Goal: Task Accomplishment & Management: Use online tool/utility

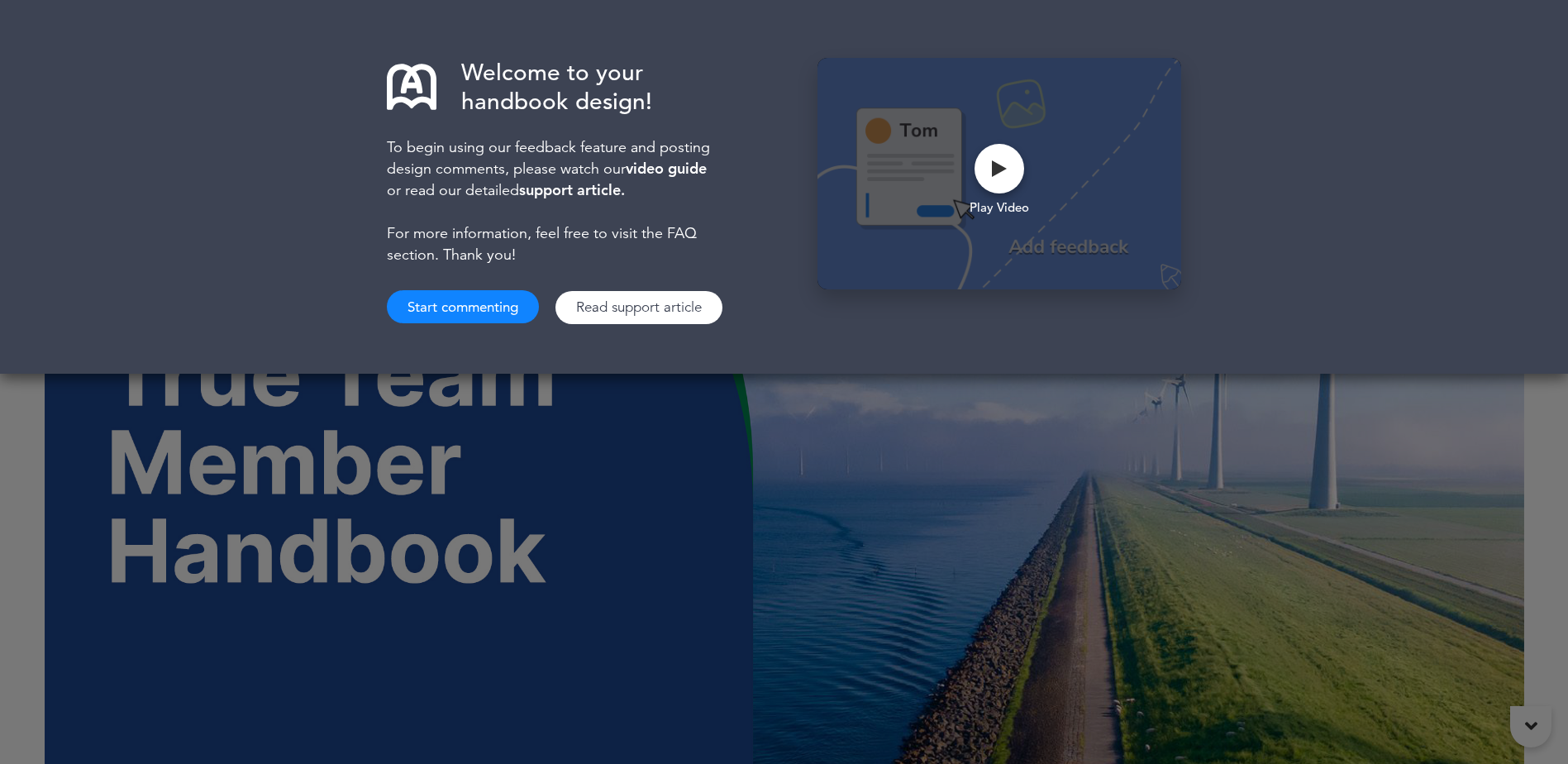
click at [920, 459] on div "Welcome to your handbook design! To begin using our feedback feature and postin…" at bounding box center [784, 382] width 1568 height 764
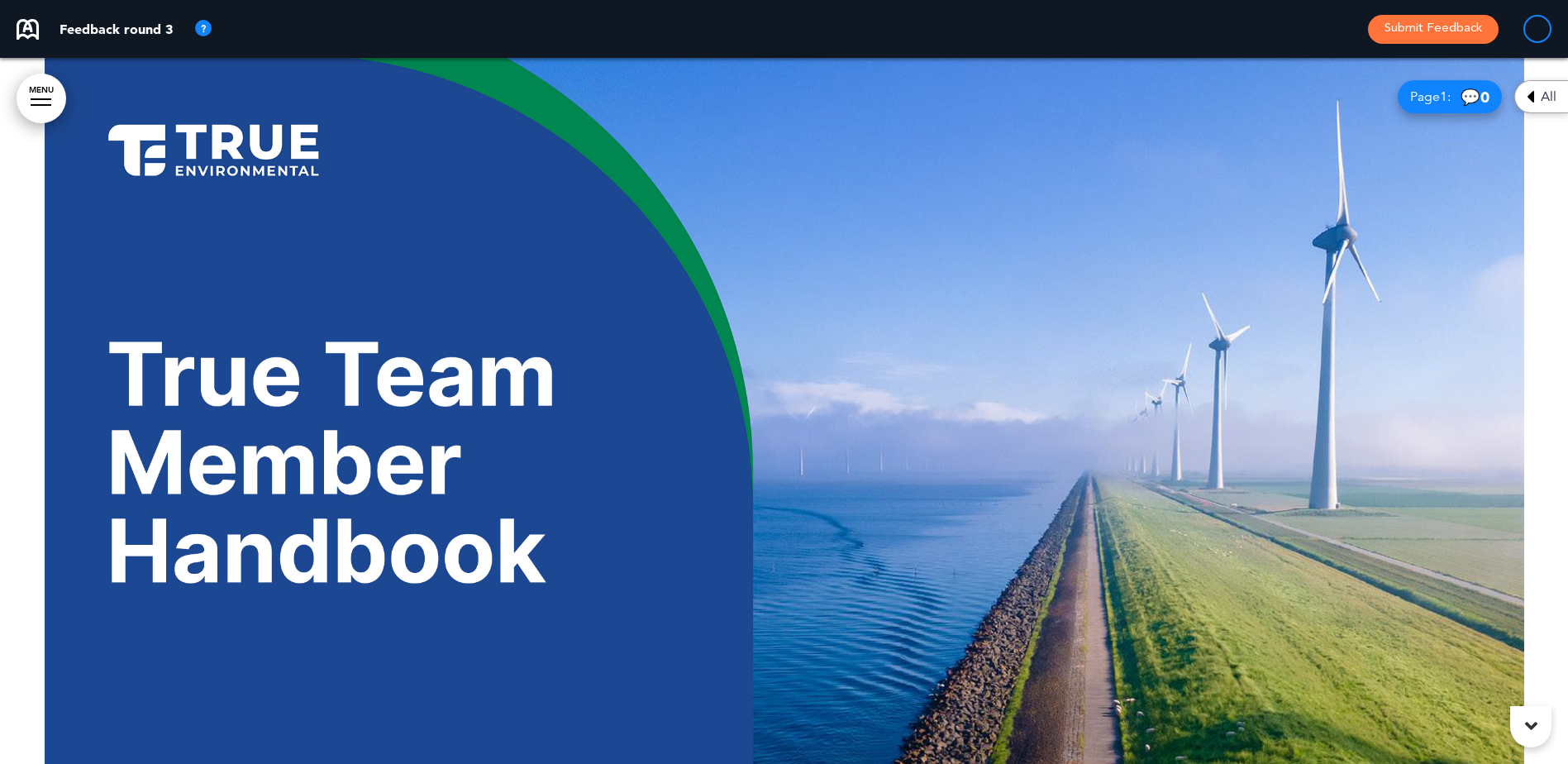
click at [1482, 99] on span "0" at bounding box center [1485, 97] width 9 height 19
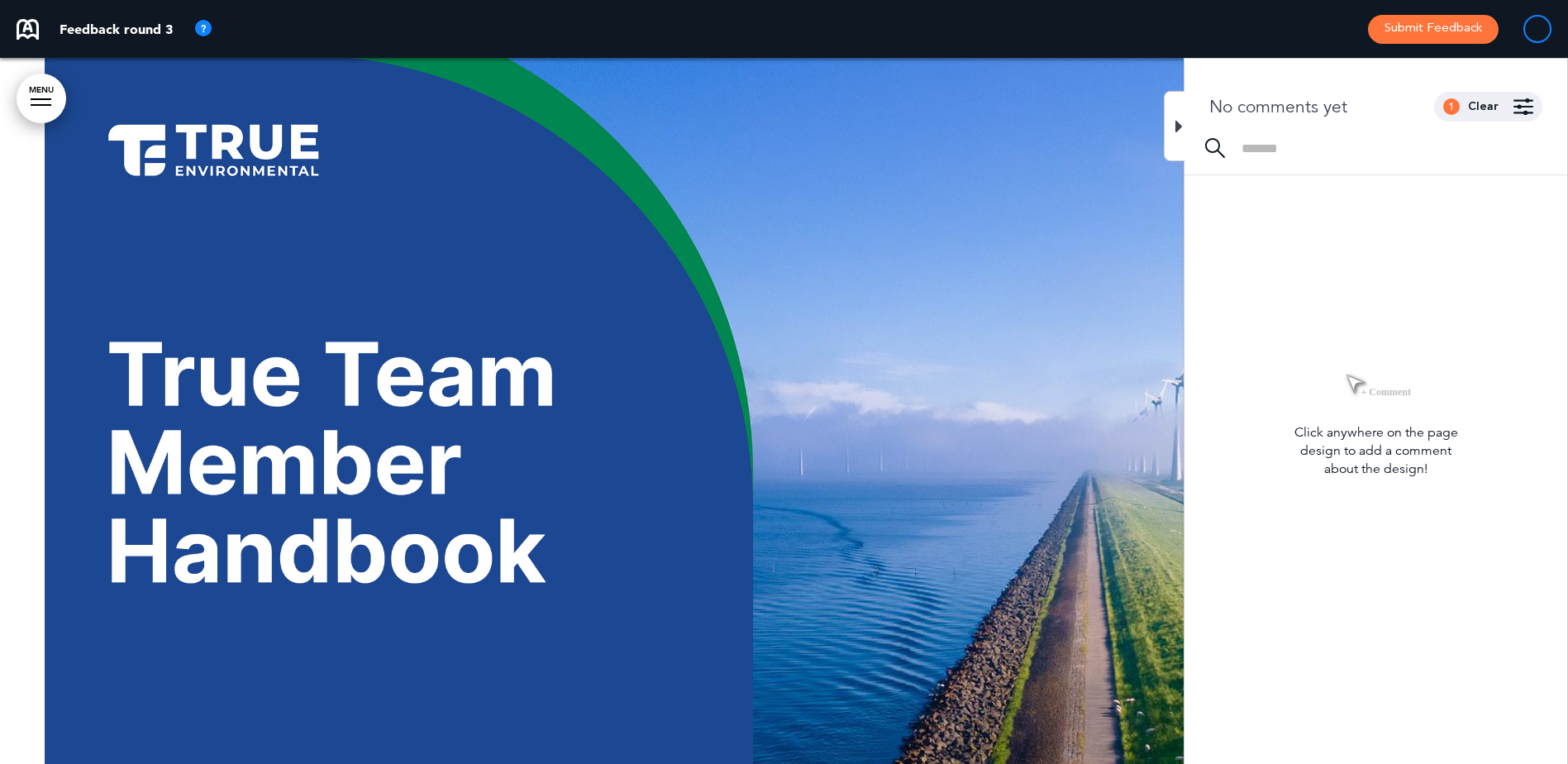
click at [1031, 175] on div at bounding box center [784, 410] width 1568 height 706
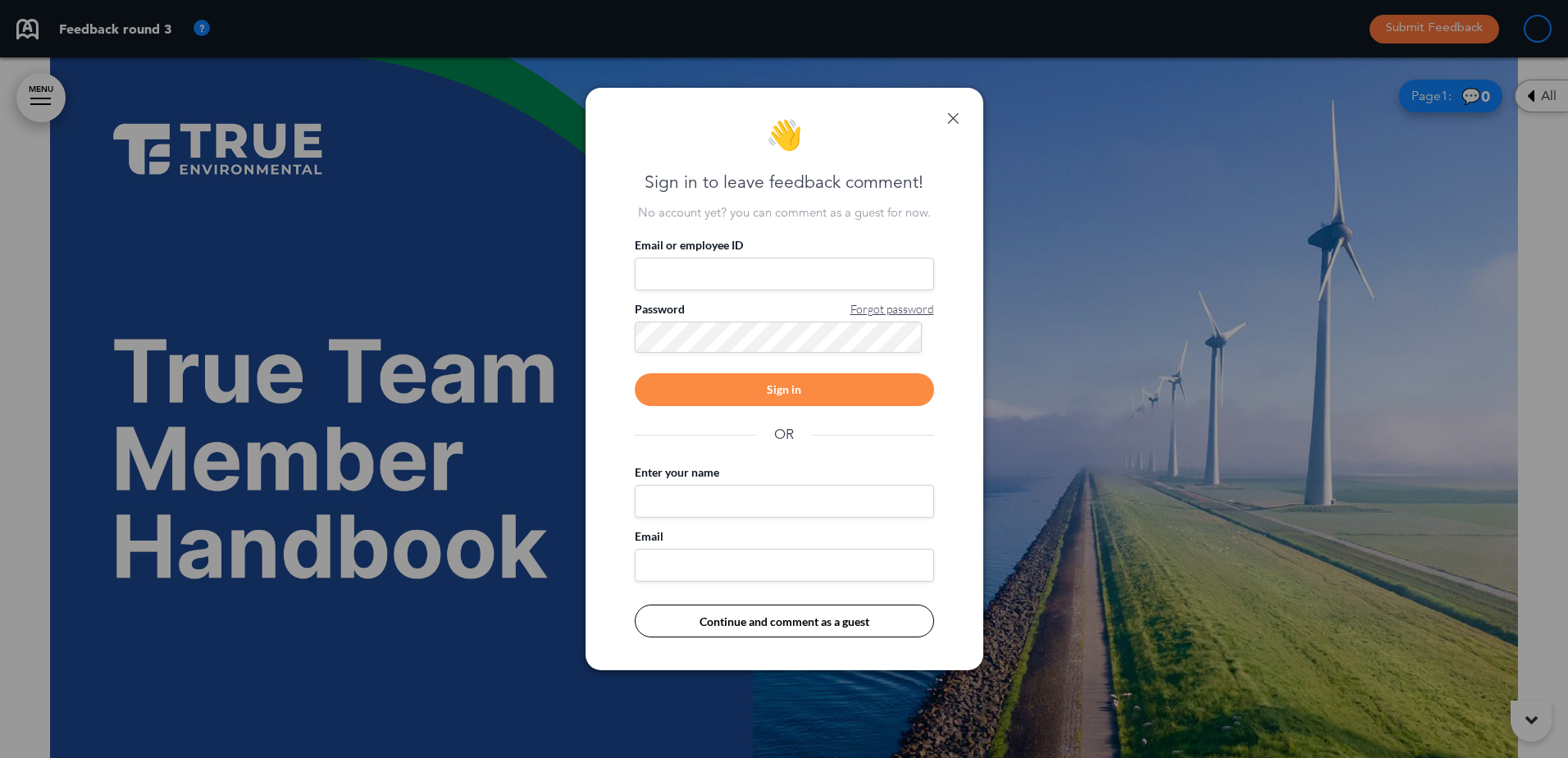
click at [954, 115] on link at bounding box center [953, 118] width 12 height 12
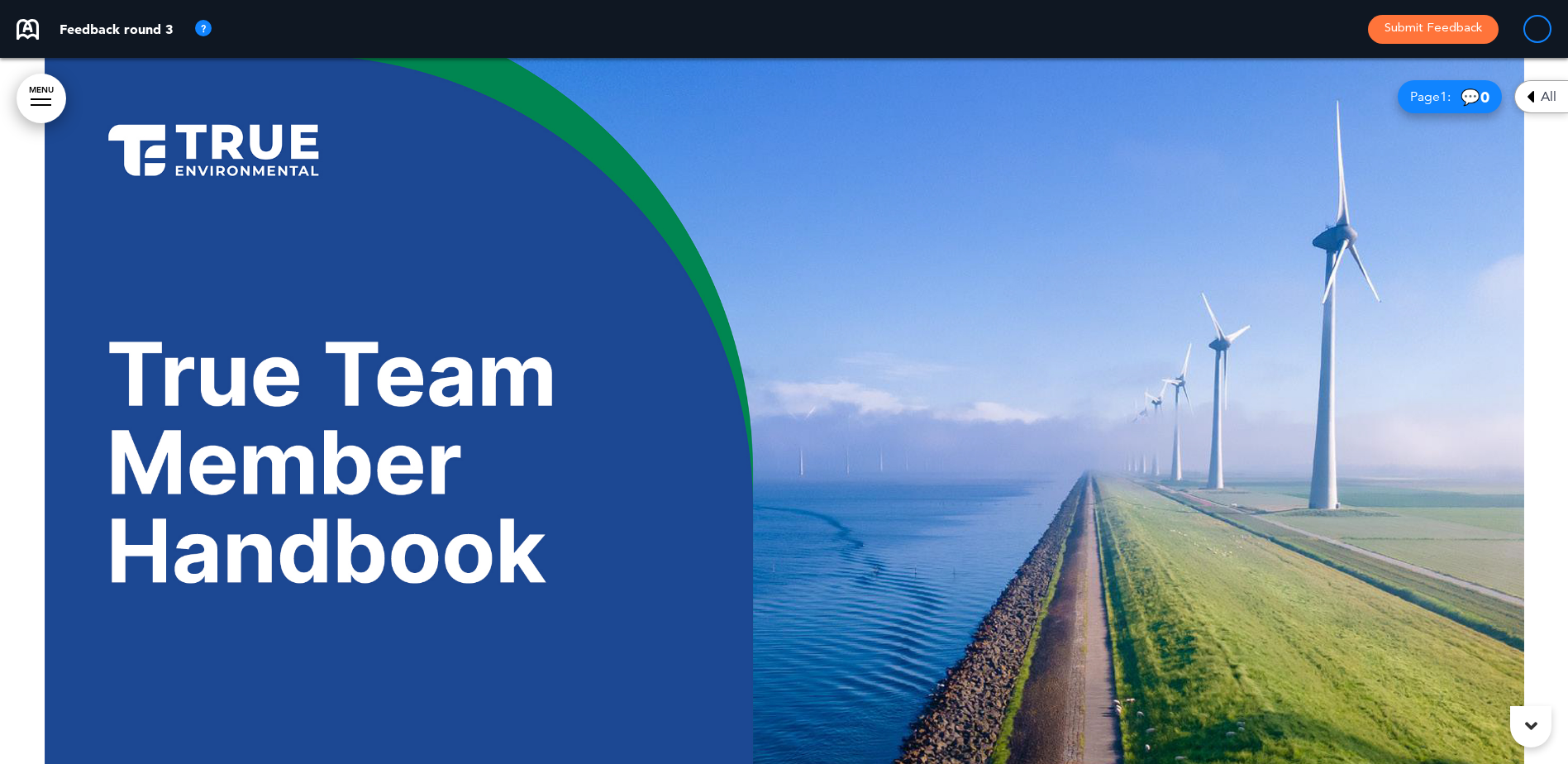
click at [1526, 725] on icon at bounding box center [1532, 726] width 13 height 20
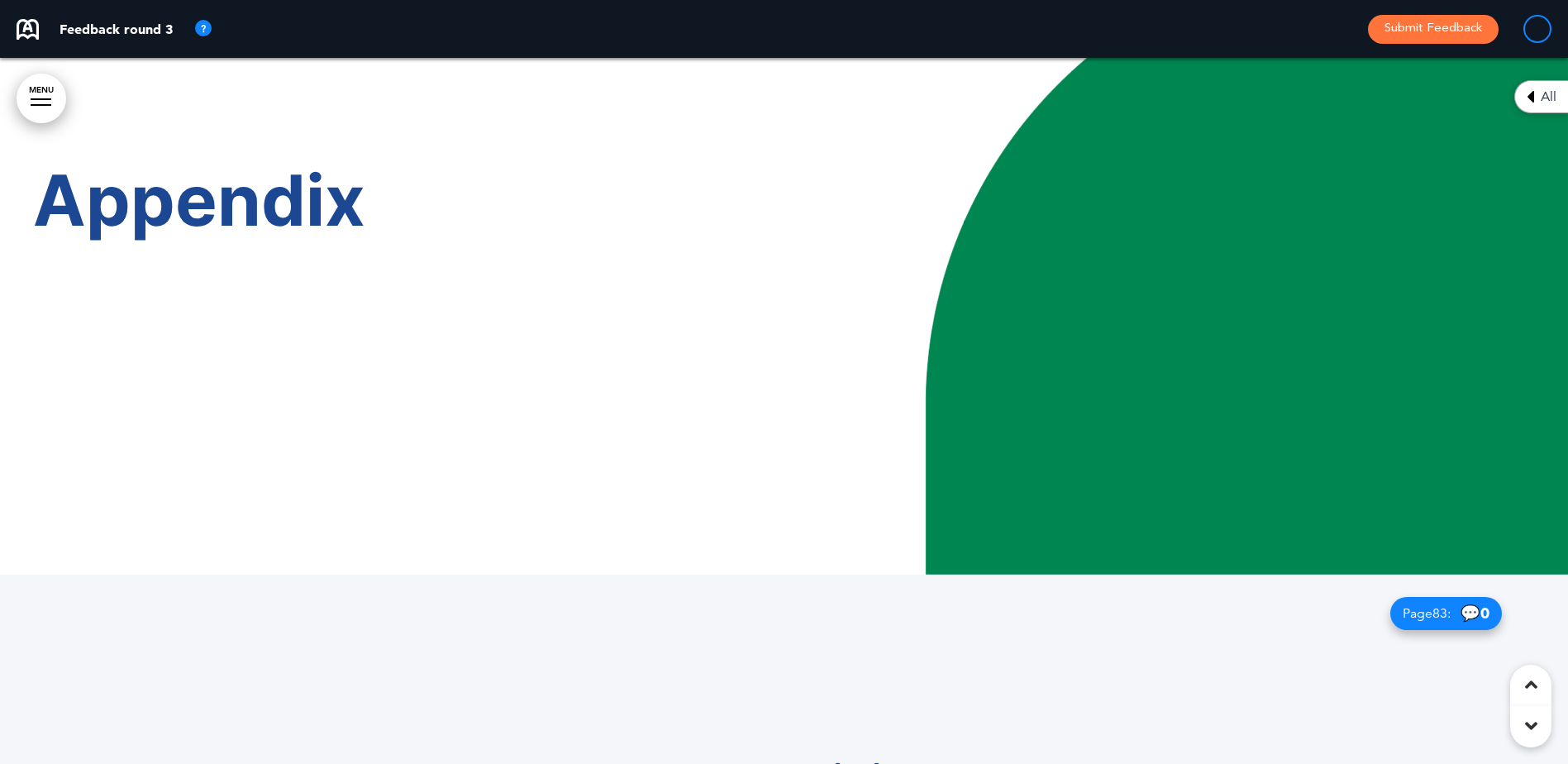
scroll to position [70486, 0]
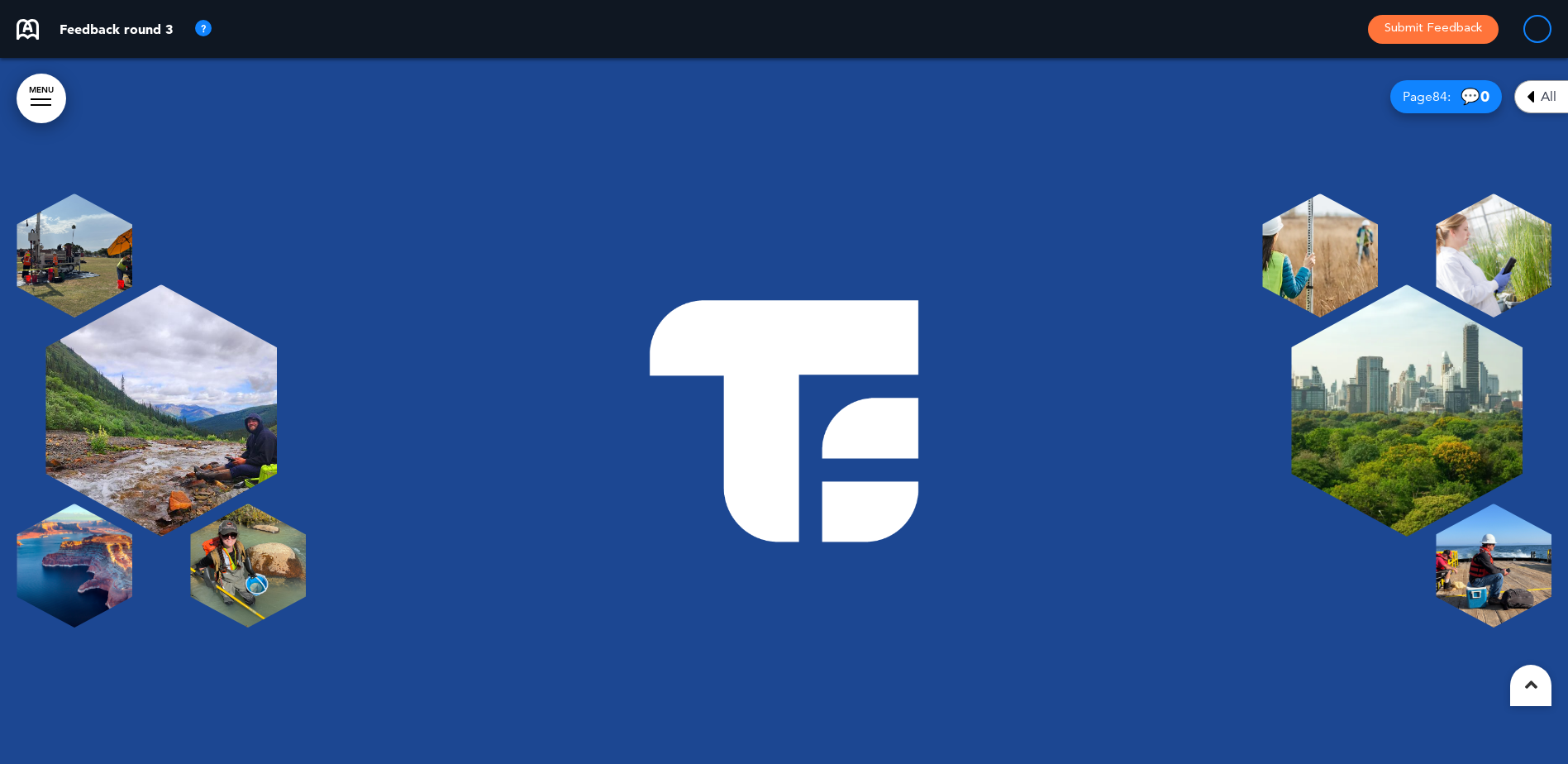
click at [1534, 690] on icon at bounding box center [1532, 684] width 13 height 20
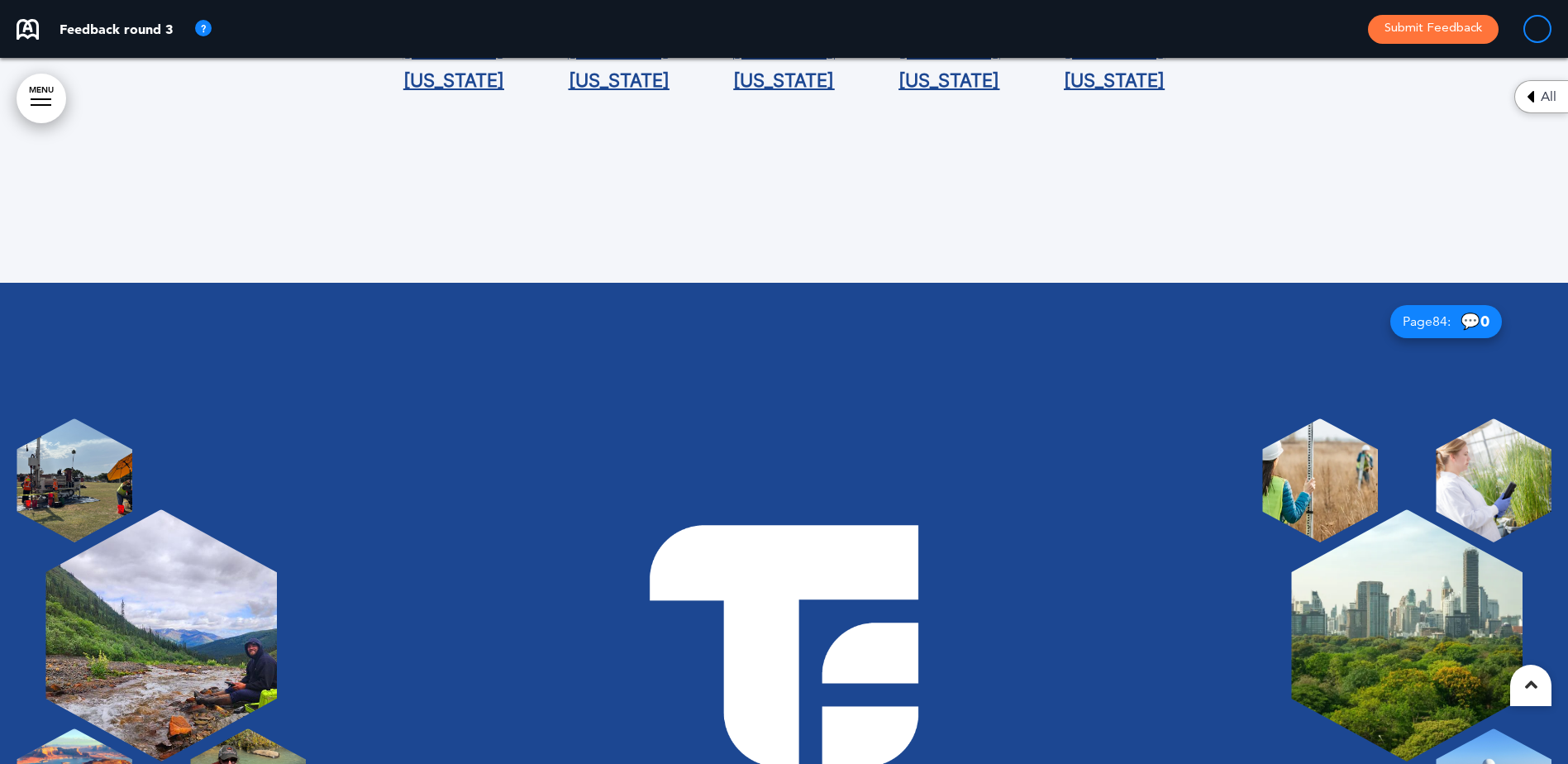
scroll to position [69073, 0]
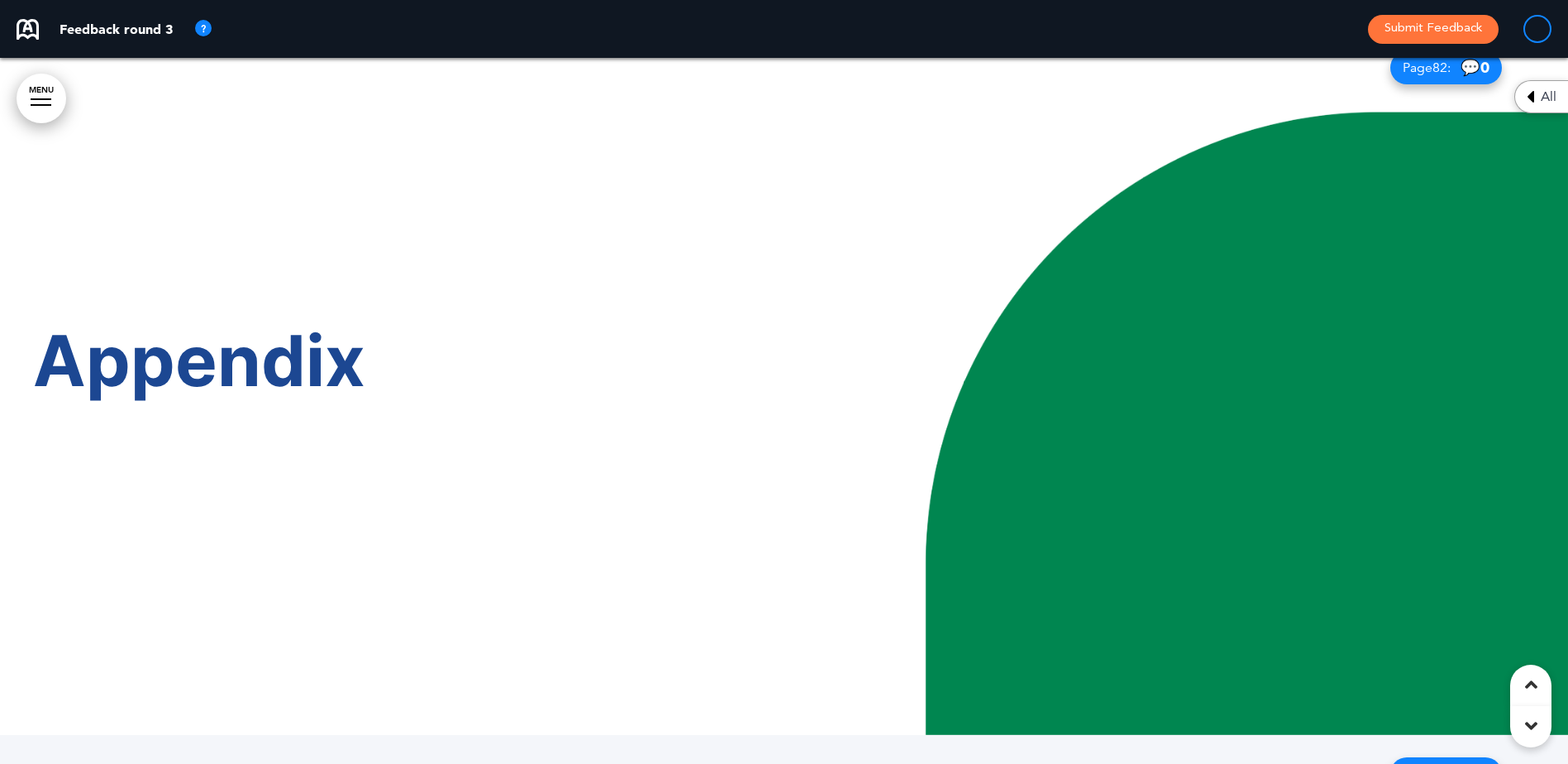
drag, startPoint x: 1509, startPoint y: 675, endPoint x: 1532, endPoint y: 682, distance: 24.0
click at [1510, 675] on img at bounding box center [1177, 382] width 784 height 706
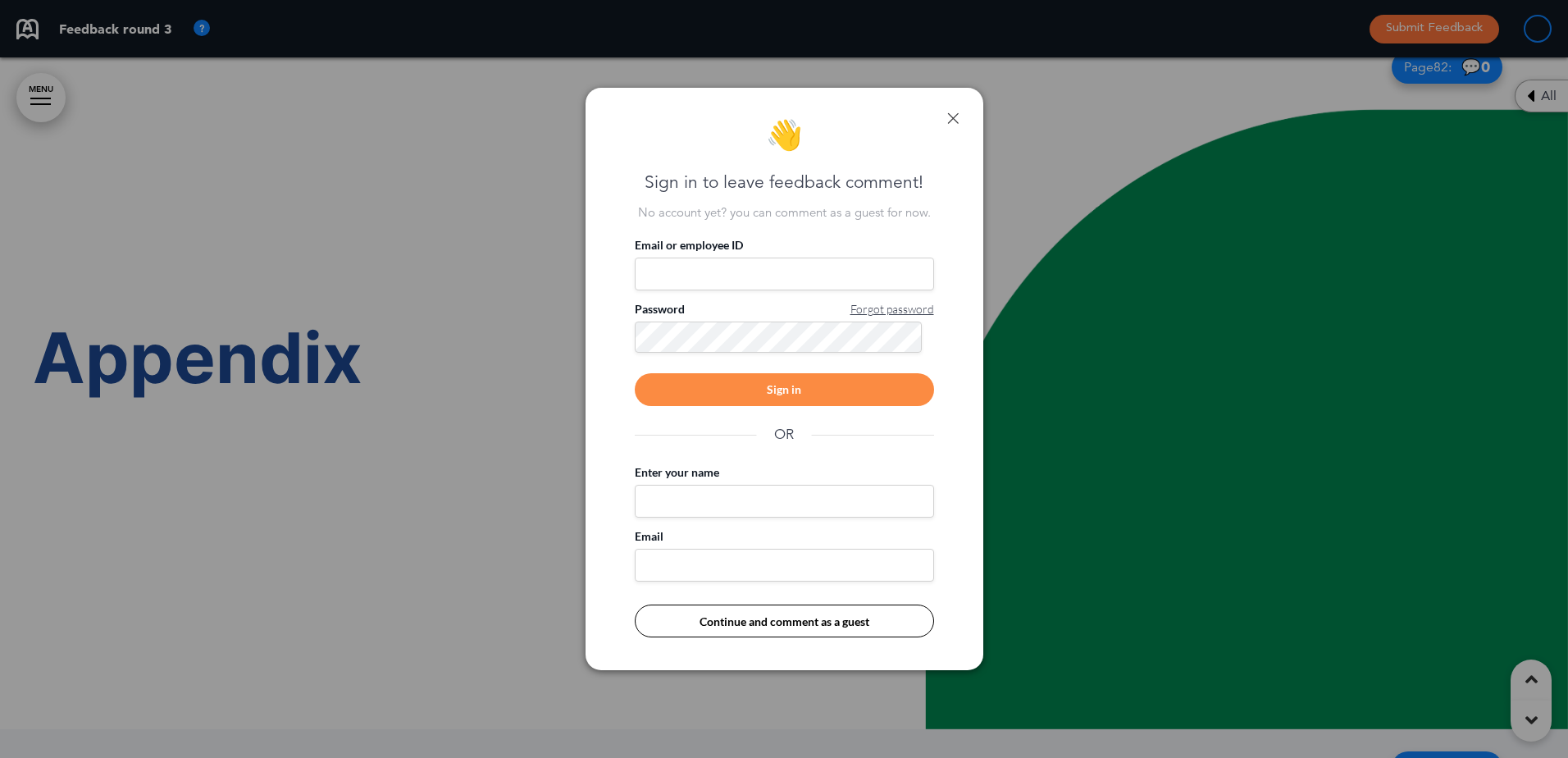
click at [1523, 678] on div at bounding box center [784, 379] width 1568 height 758
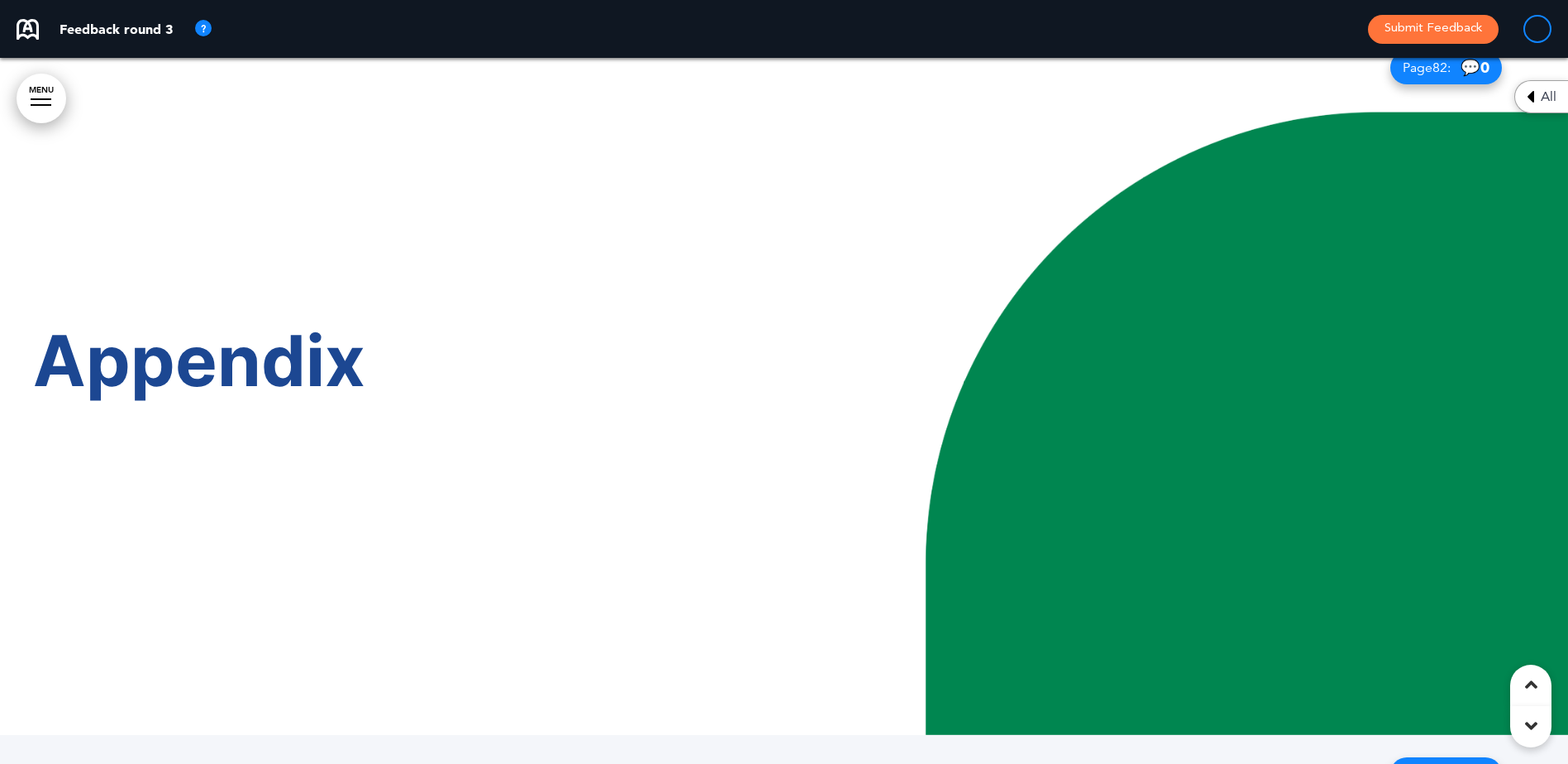
click at [1535, 684] on icon at bounding box center [1532, 684] width 13 height 20
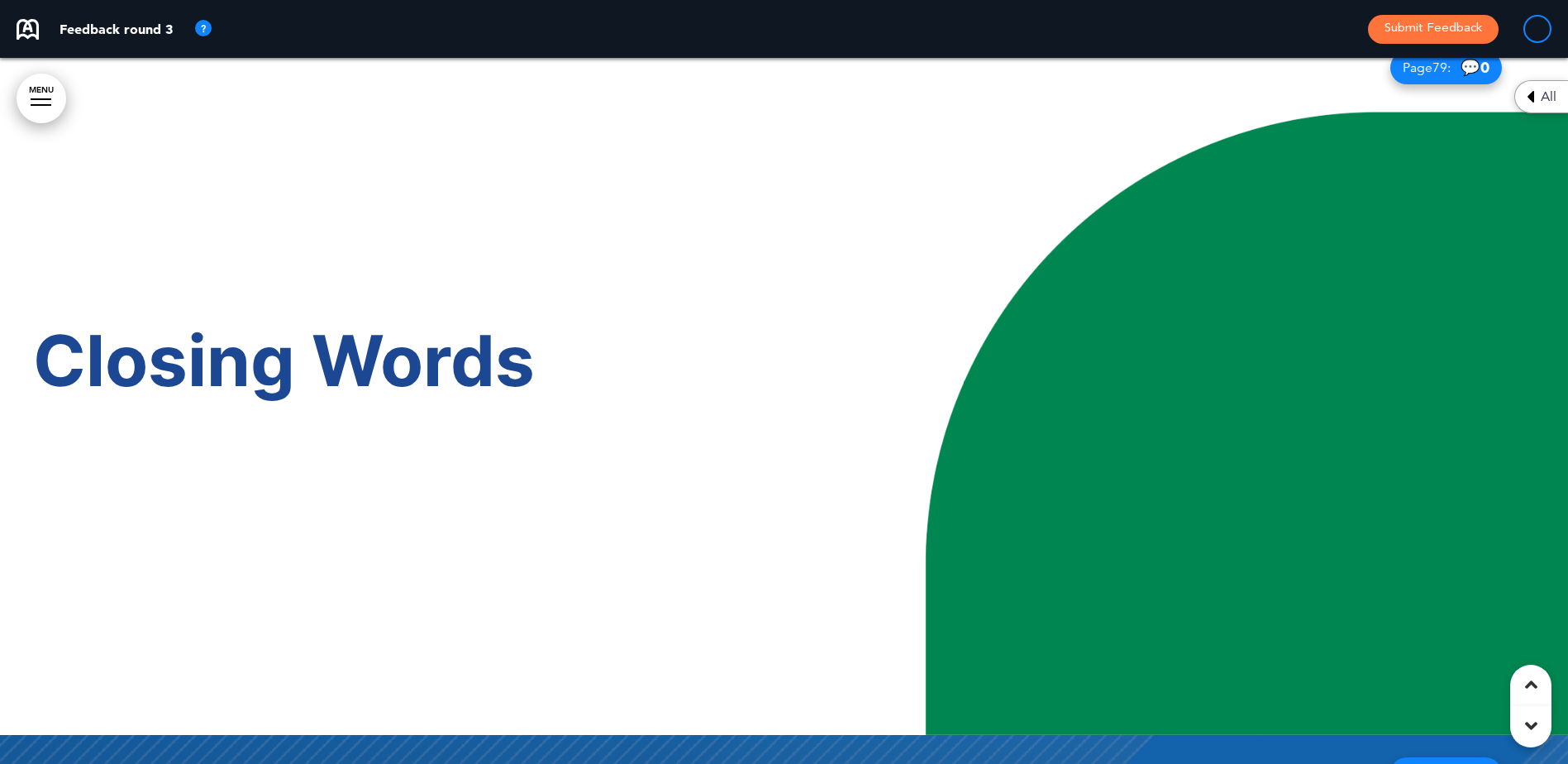
click at [1535, 684] on icon at bounding box center [1532, 684] width 13 height 20
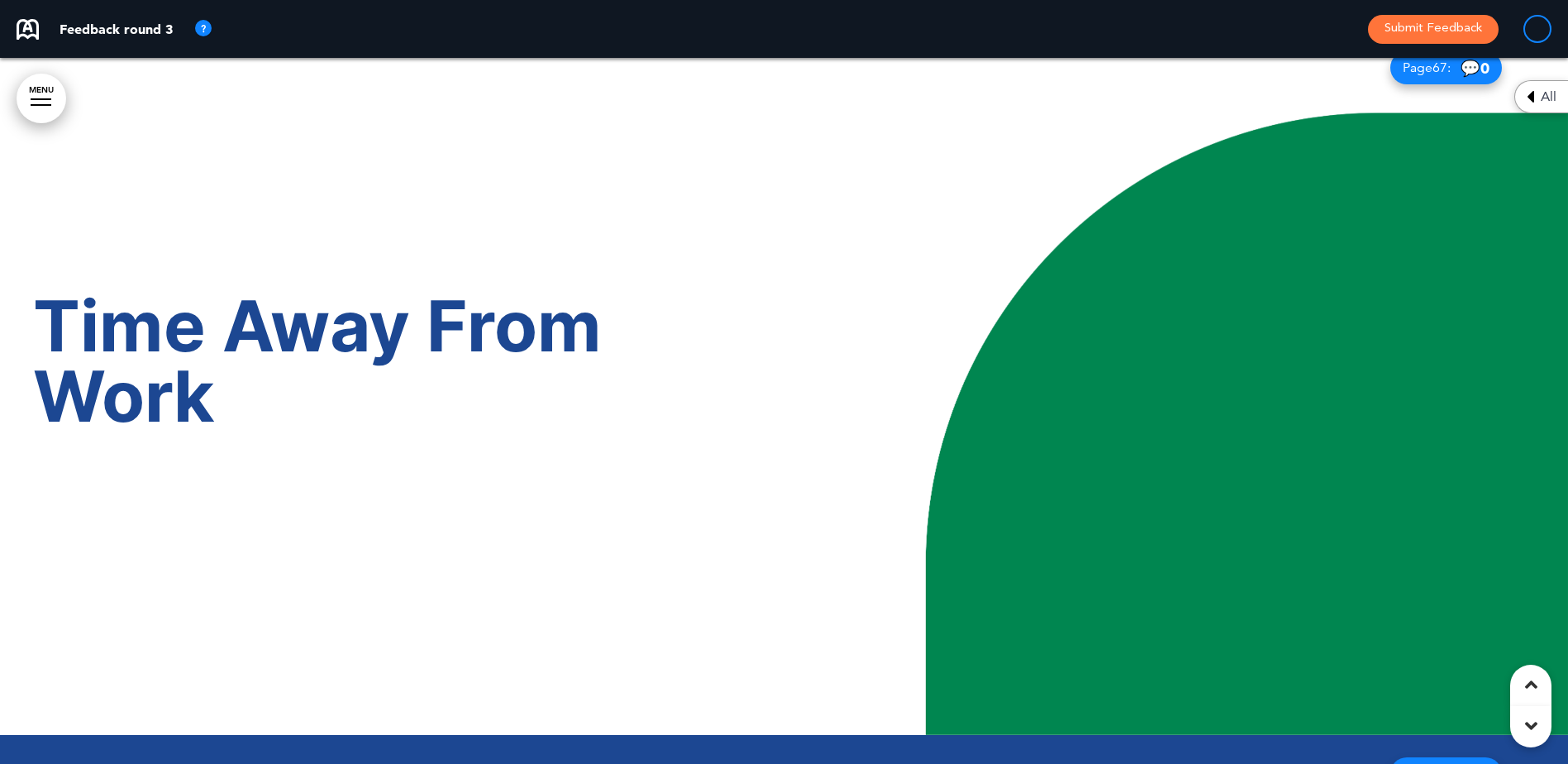
click at [1535, 684] on icon at bounding box center [1532, 684] width 13 height 20
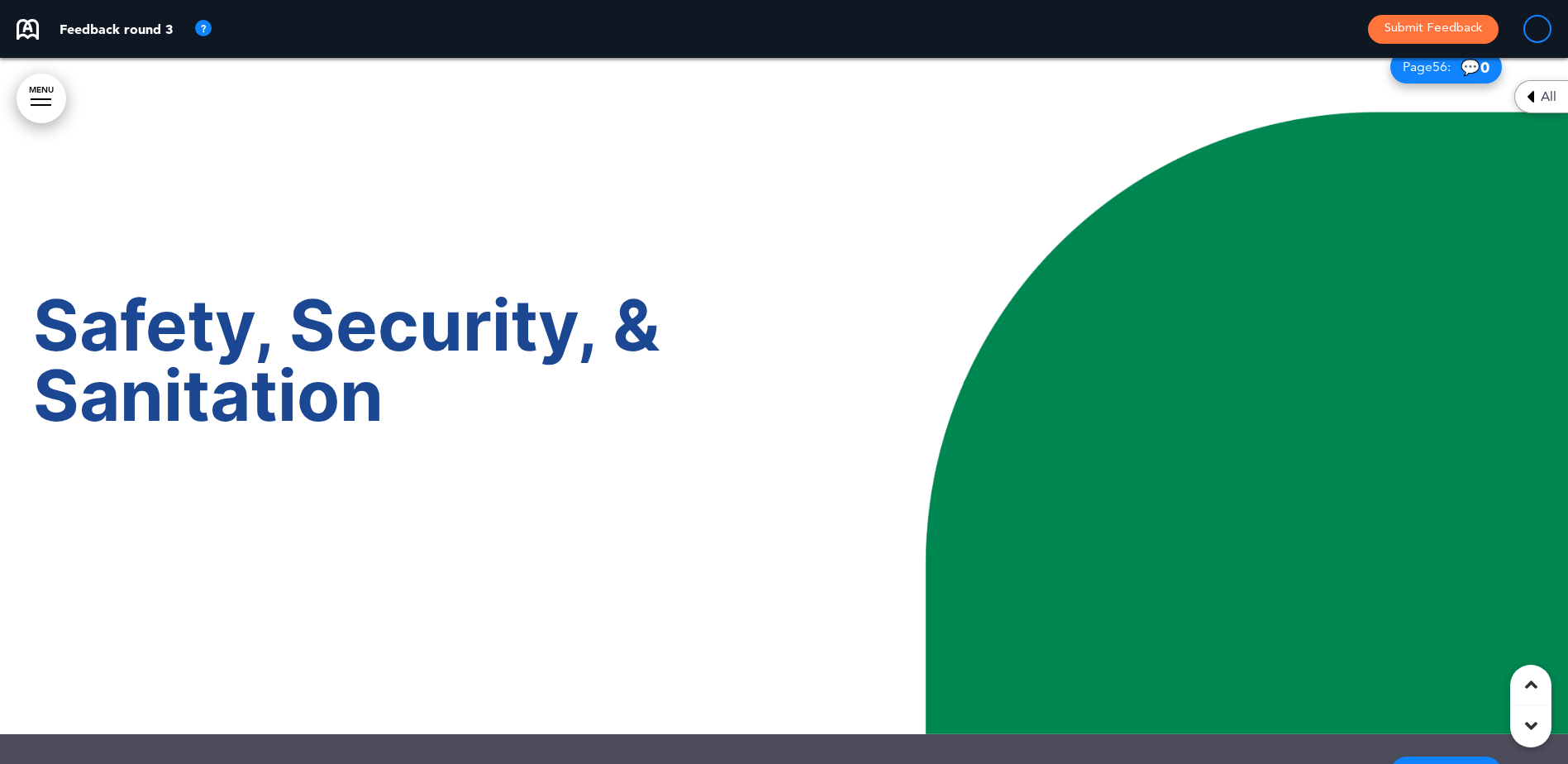
click at [1535, 684] on icon at bounding box center [1532, 684] width 13 height 20
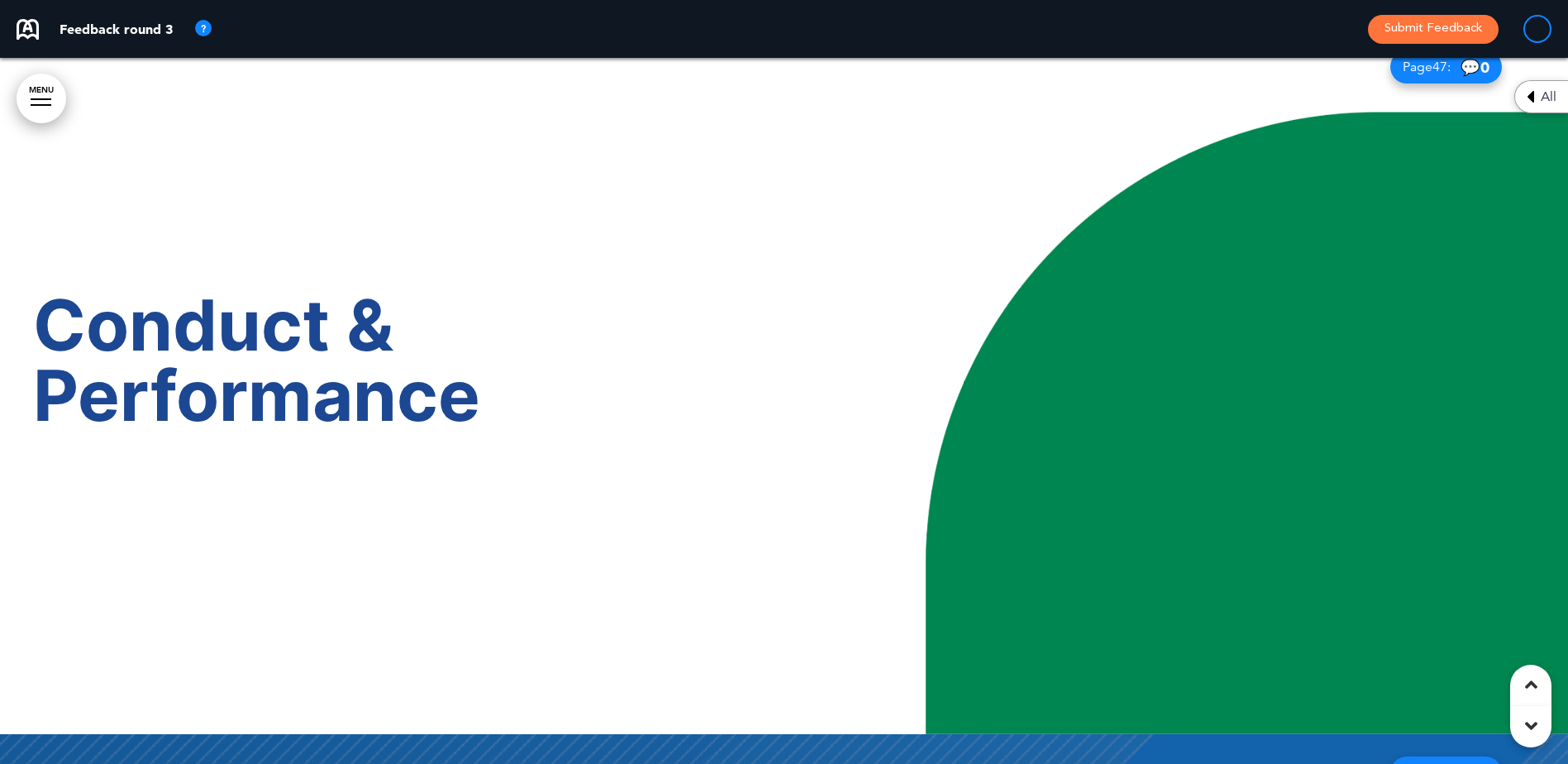
click at [1535, 684] on icon at bounding box center [1532, 684] width 13 height 20
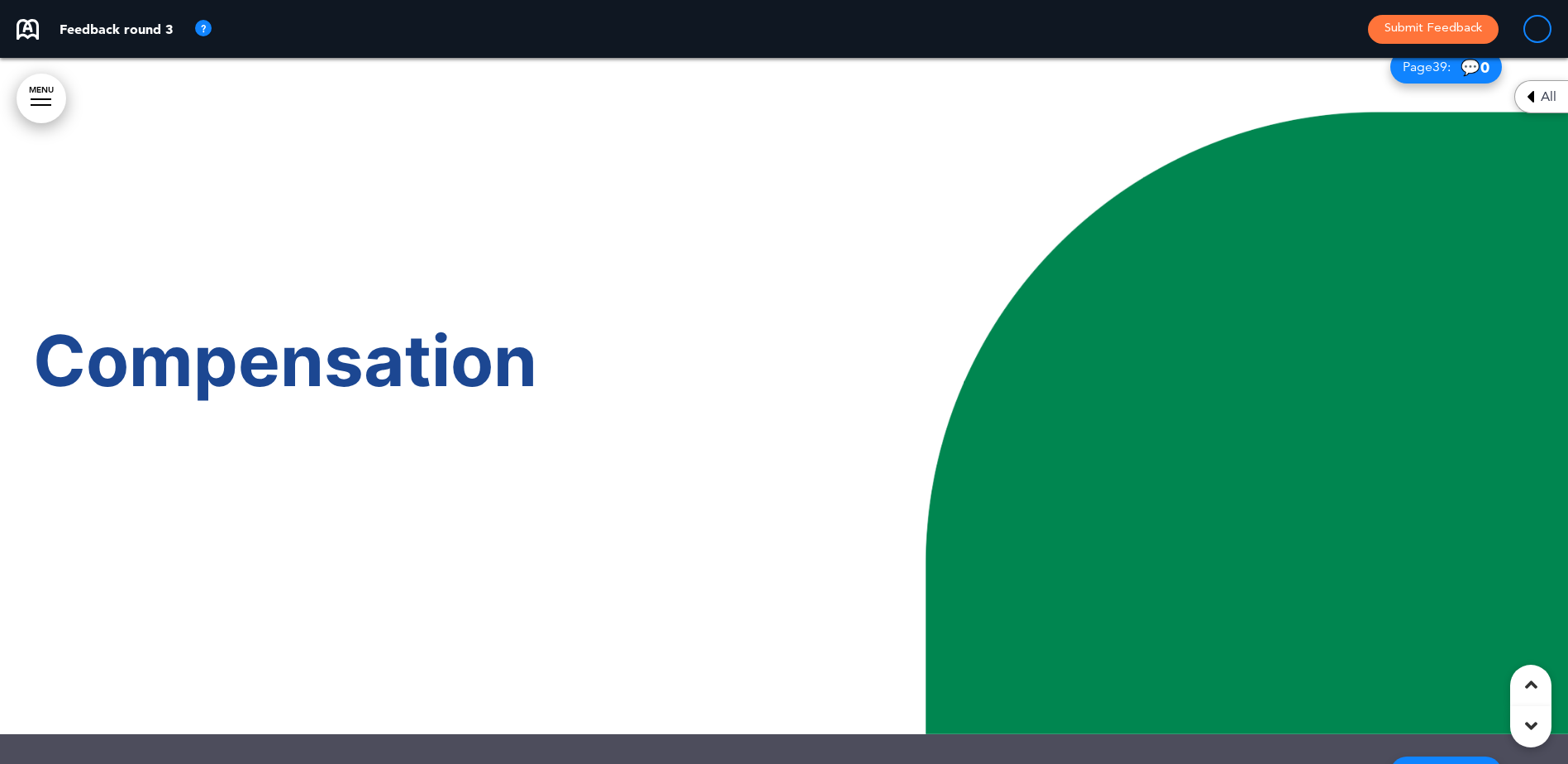
click at [1535, 684] on icon at bounding box center [1532, 684] width 13 height 20
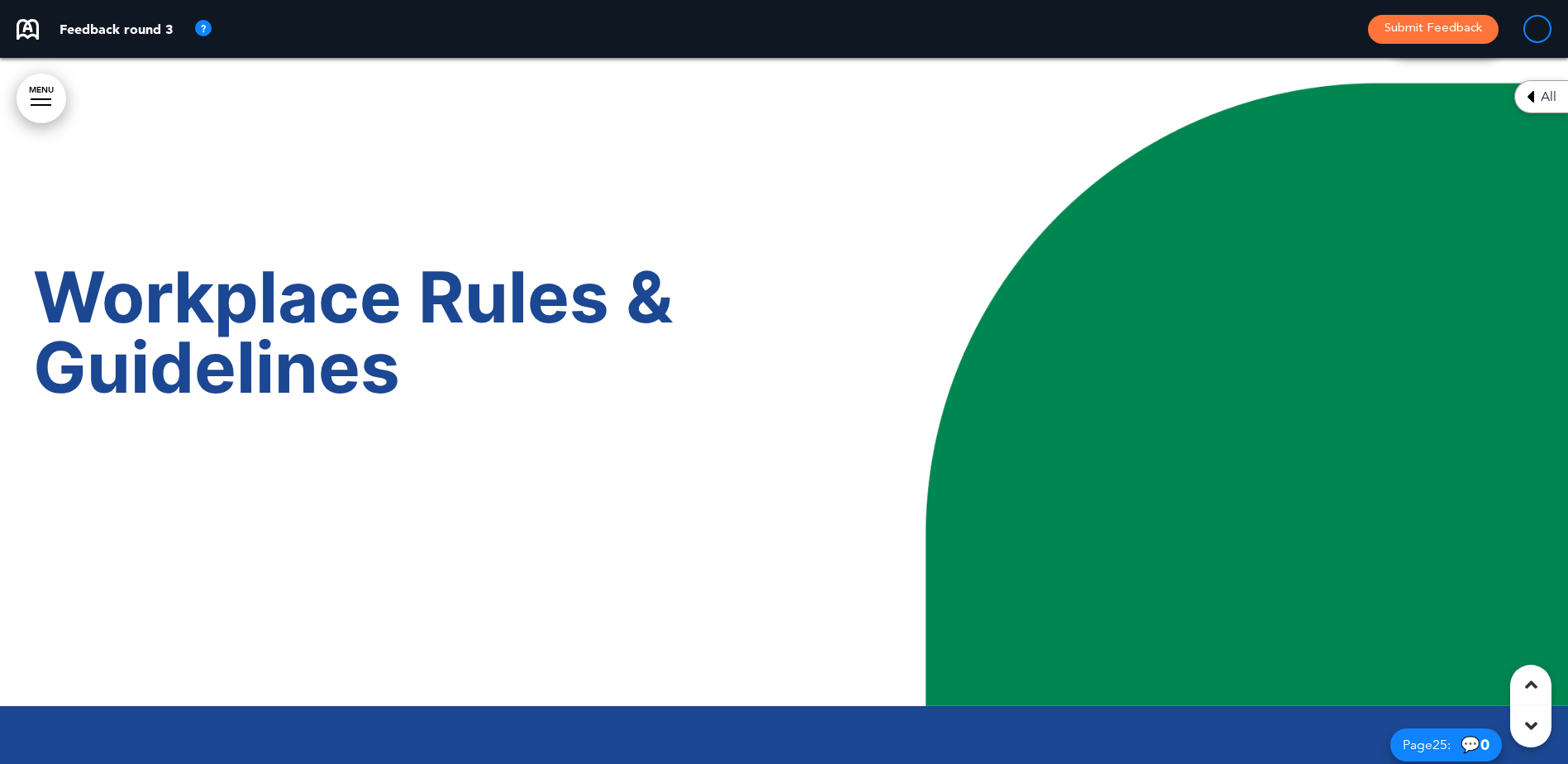
click at [1535, 684] on icon at bounding box center [1532, 684] width 13 height 20
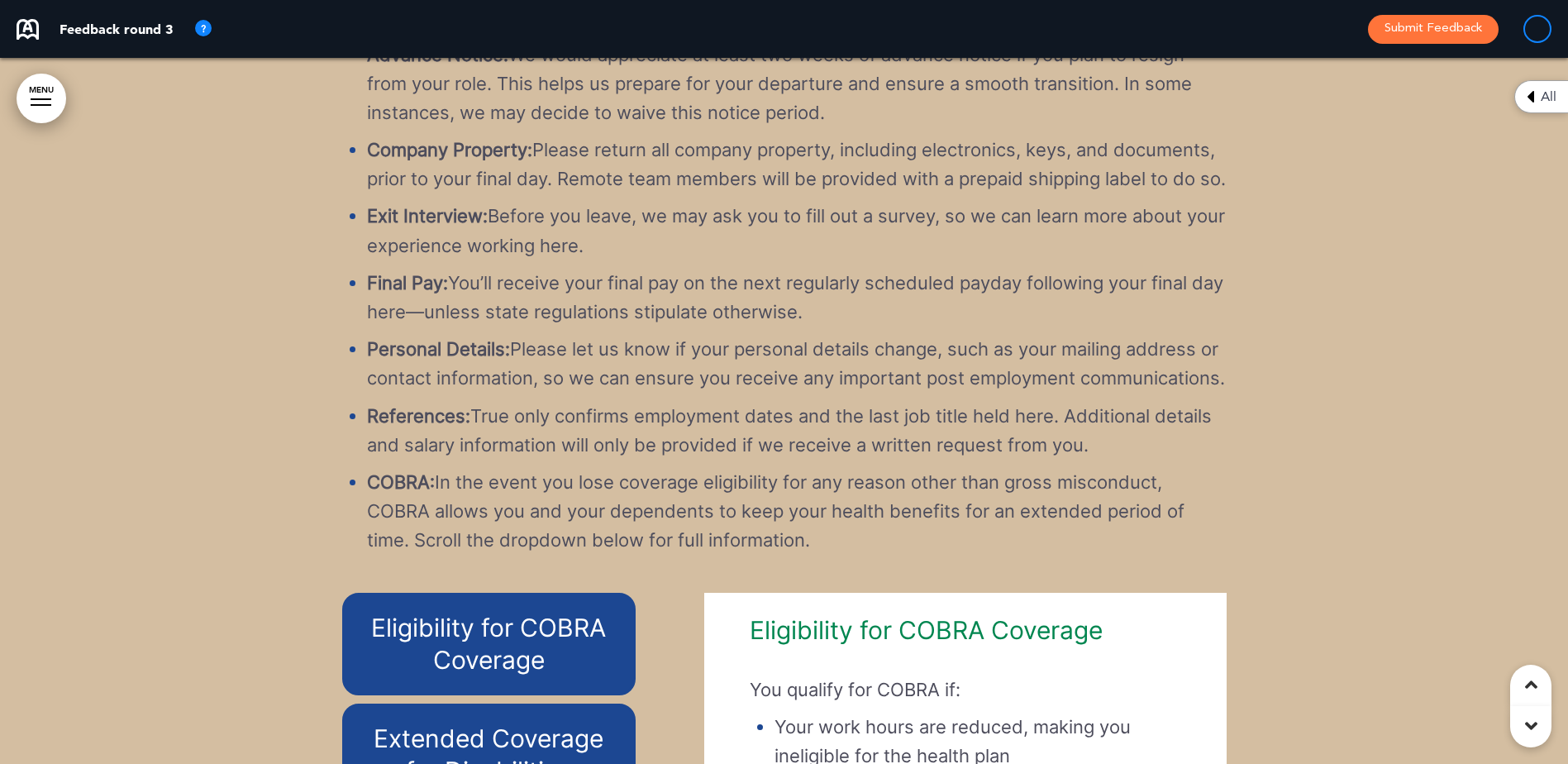
click at [1535, 684] on icon at bounding box center [1532, 684] width 13 height 20
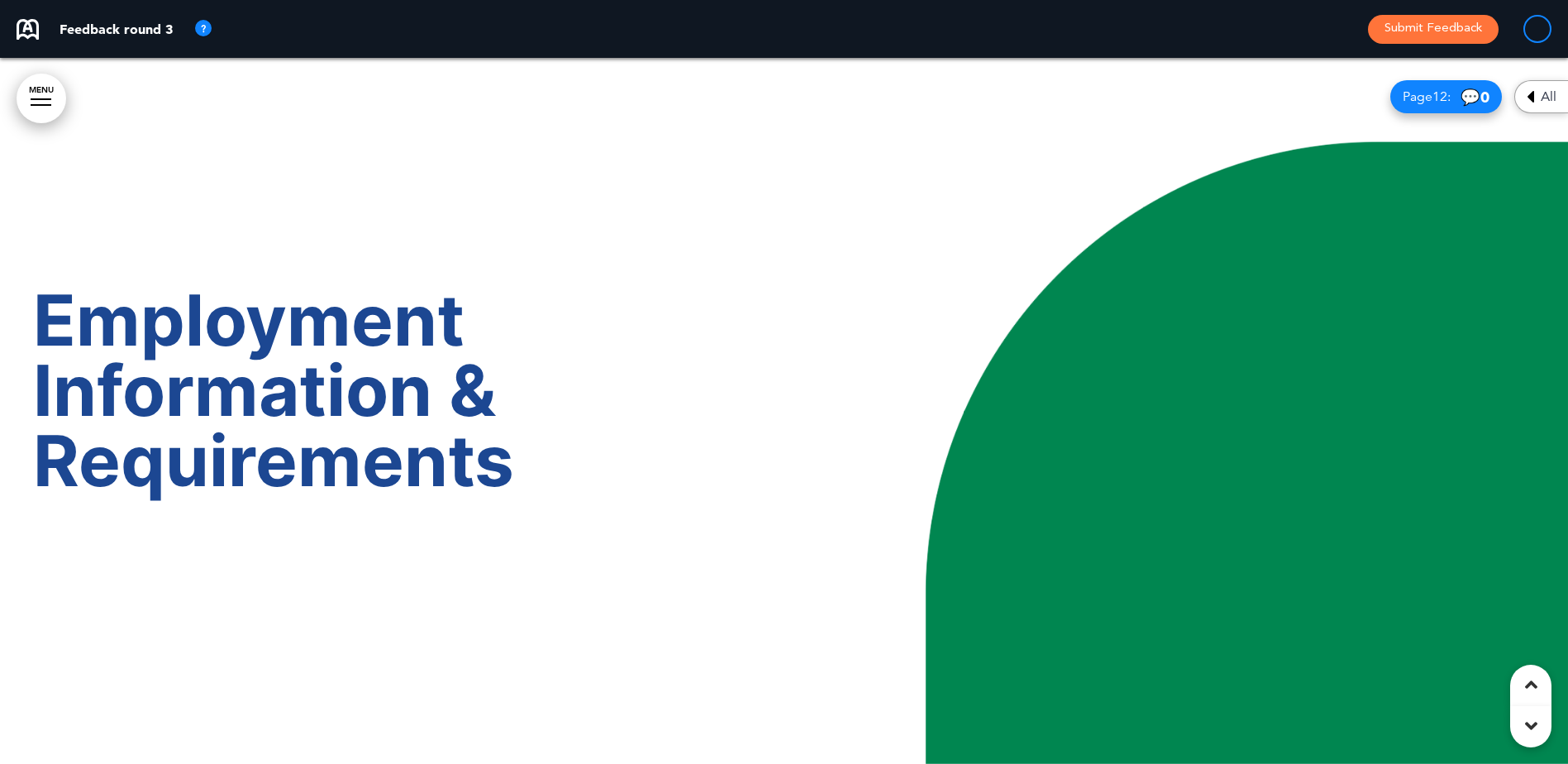
click at [1535, 684] on icon at bounding box center [1532, 684] width 13 height 20
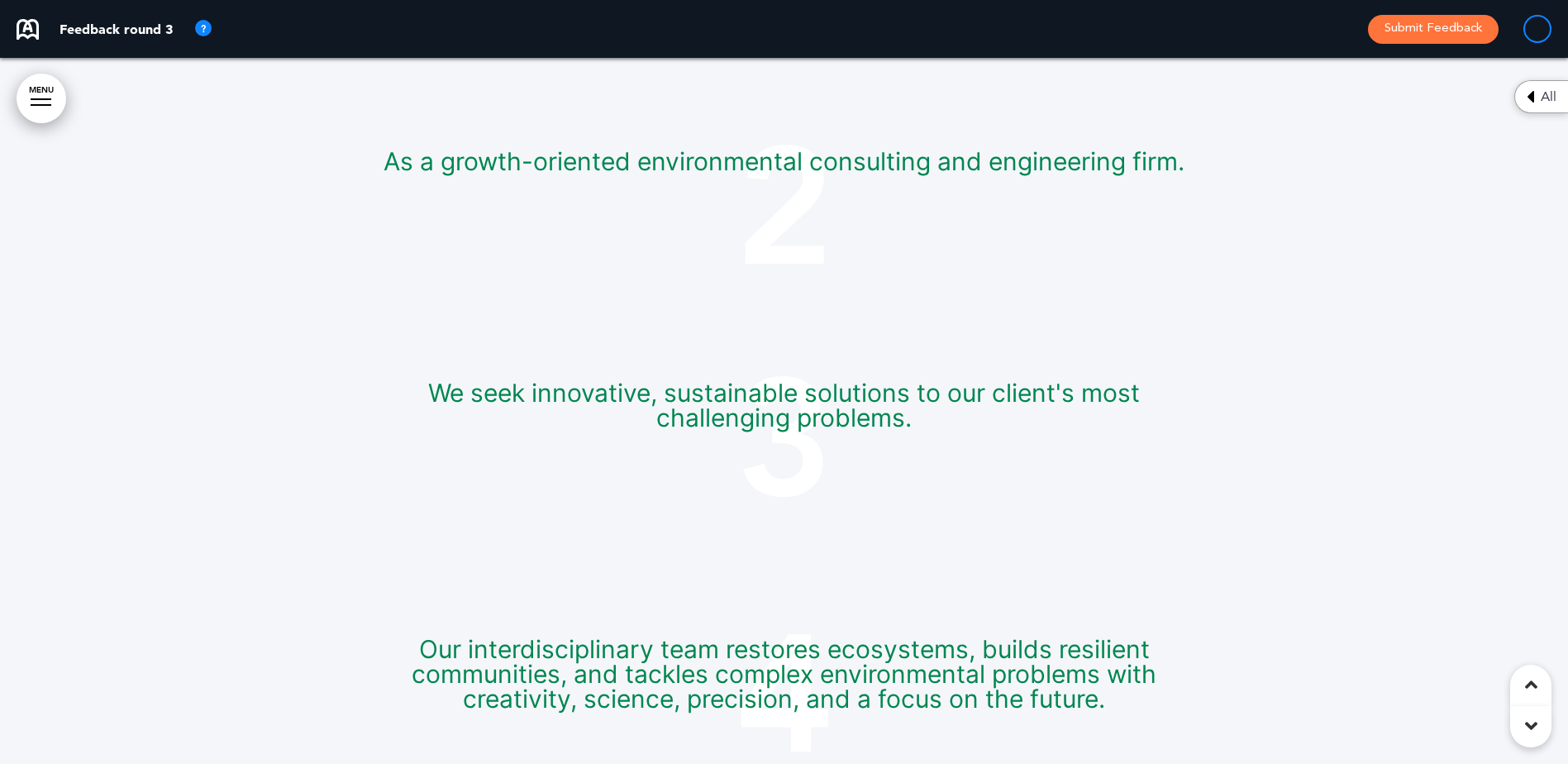
click at [1535, 684] on icon at bounding box center [1532, 684] width 13 height 20
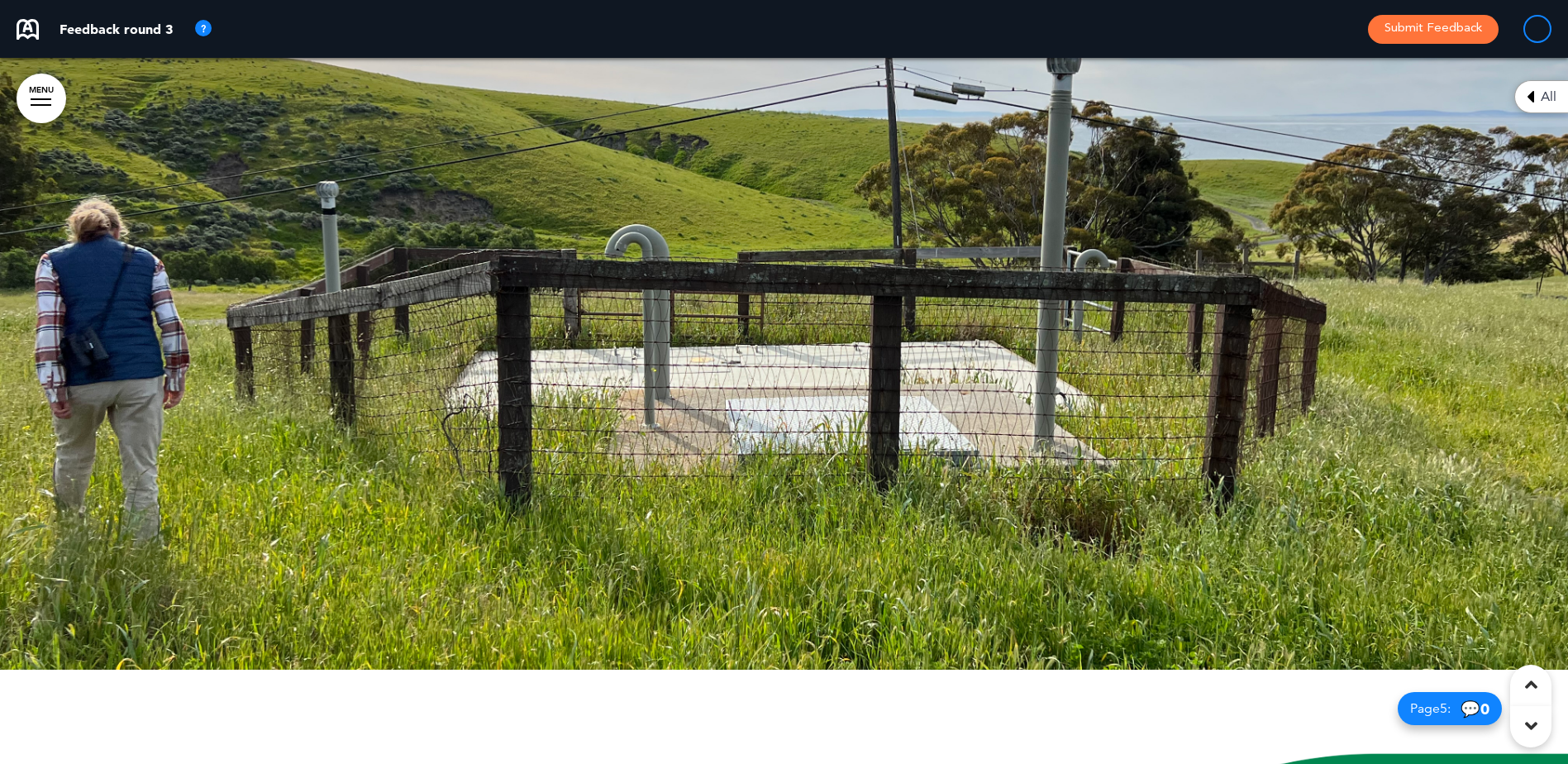
click at [1535, 684] on icon at bounding box center [1532, 684] width 13 height 20
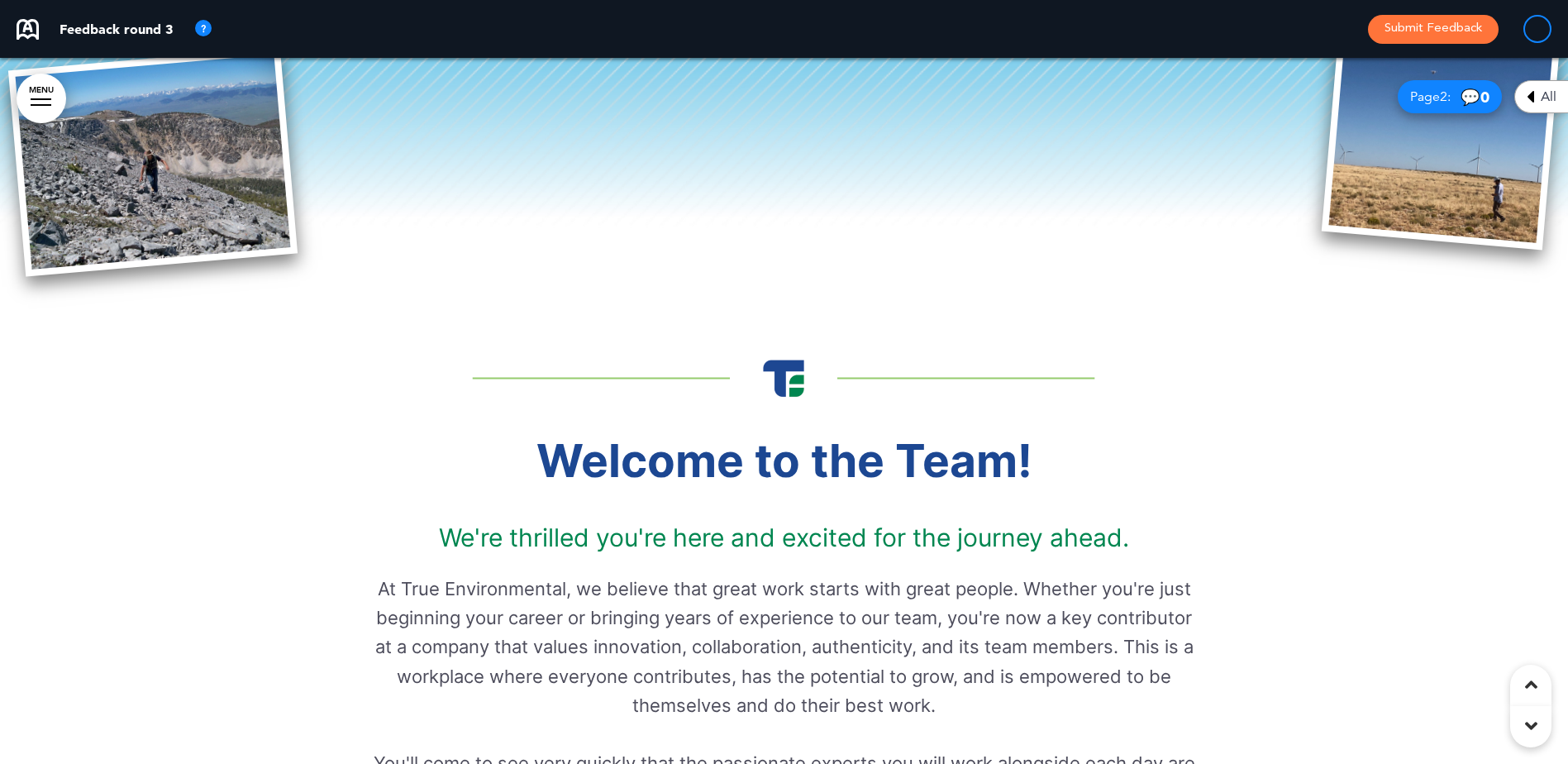
click at [1535, 684] on icon at bounding box center [1532, 684] width 13 height 20
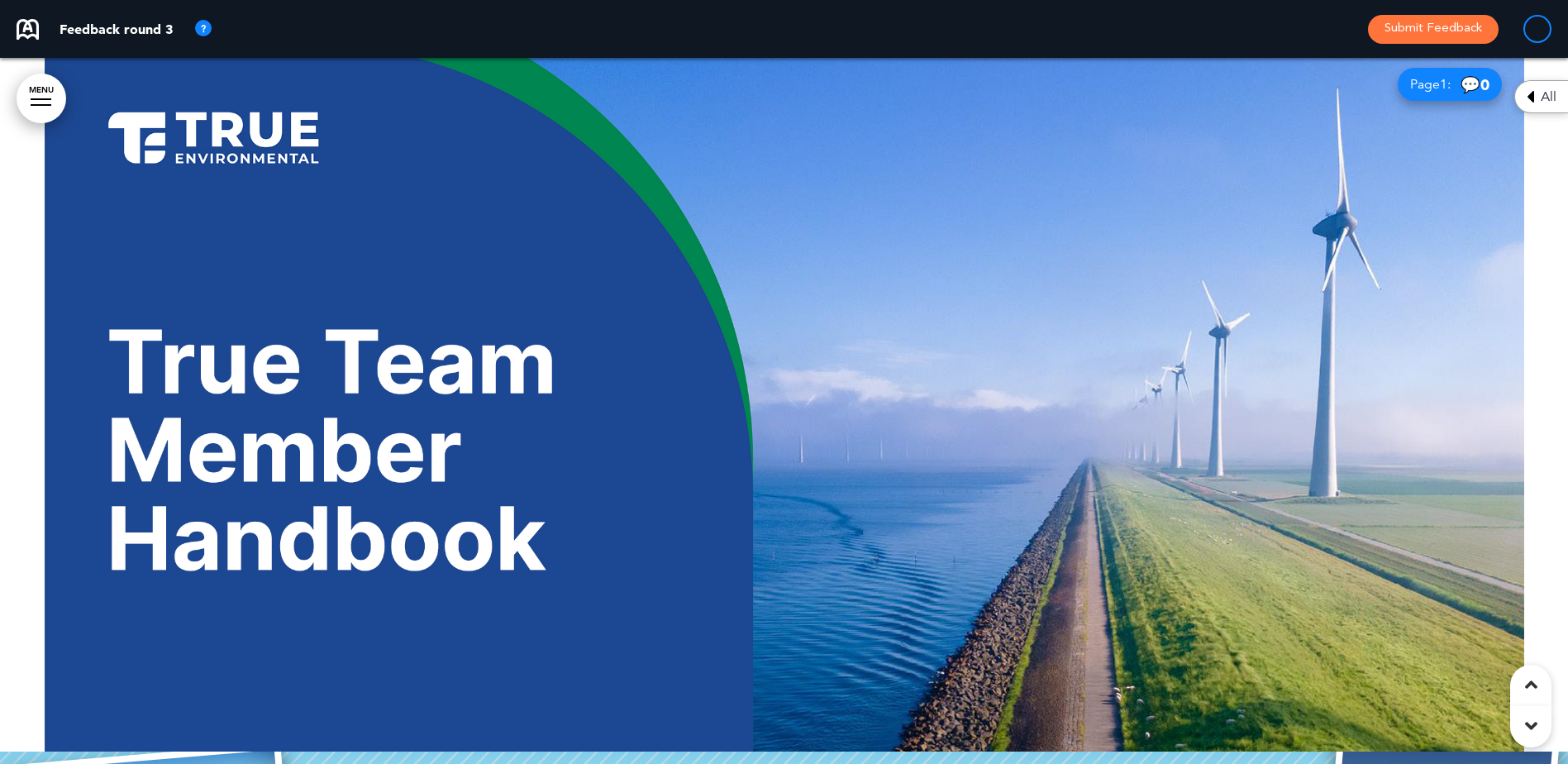
scroll to position [0, 0]
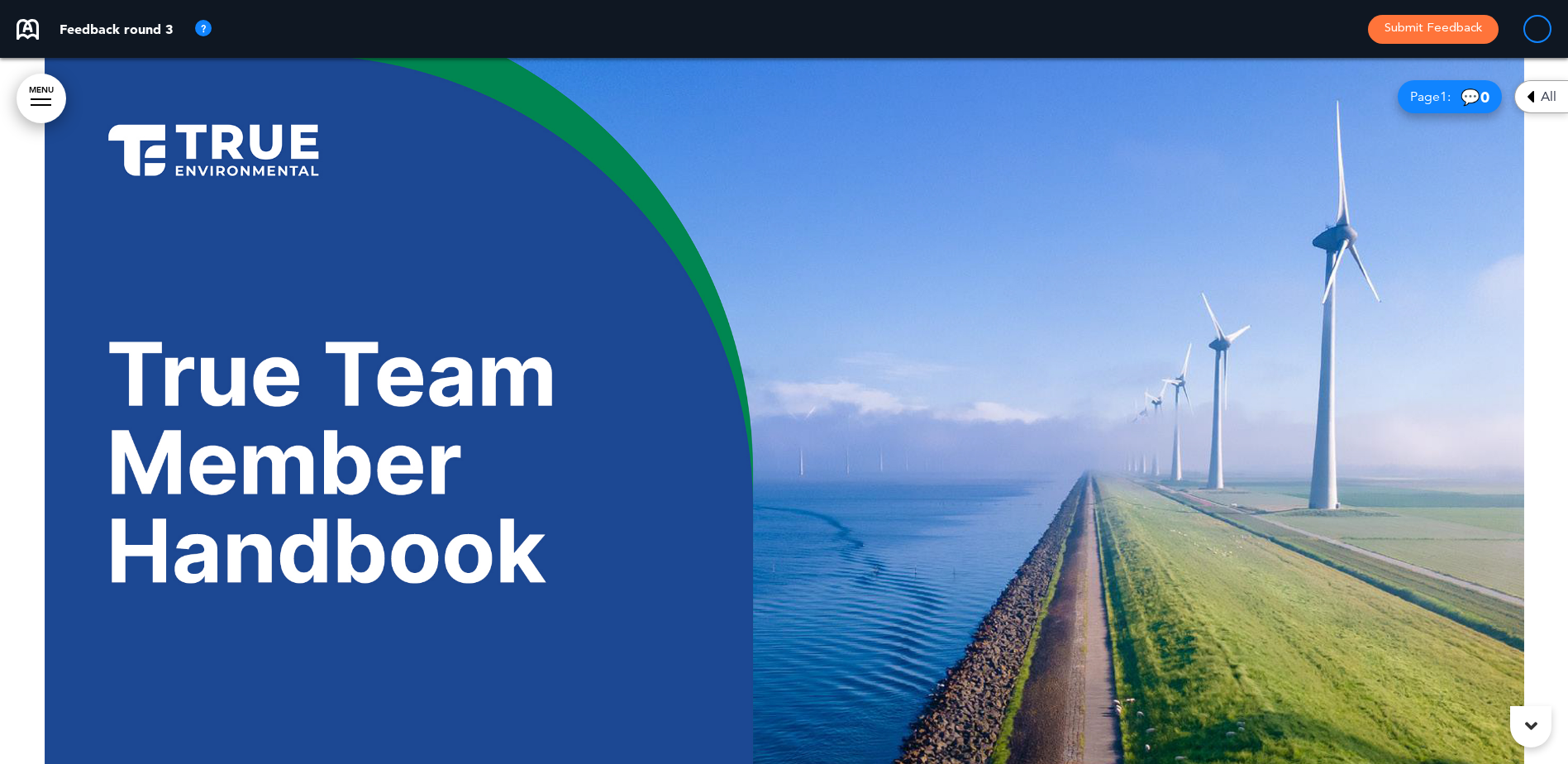
click at [1535, 684] on body "Are you sure you want to close this modal? Cancel Close 10 Publishing Creating …" at bounding box center [784, 382] width 1568 height 764
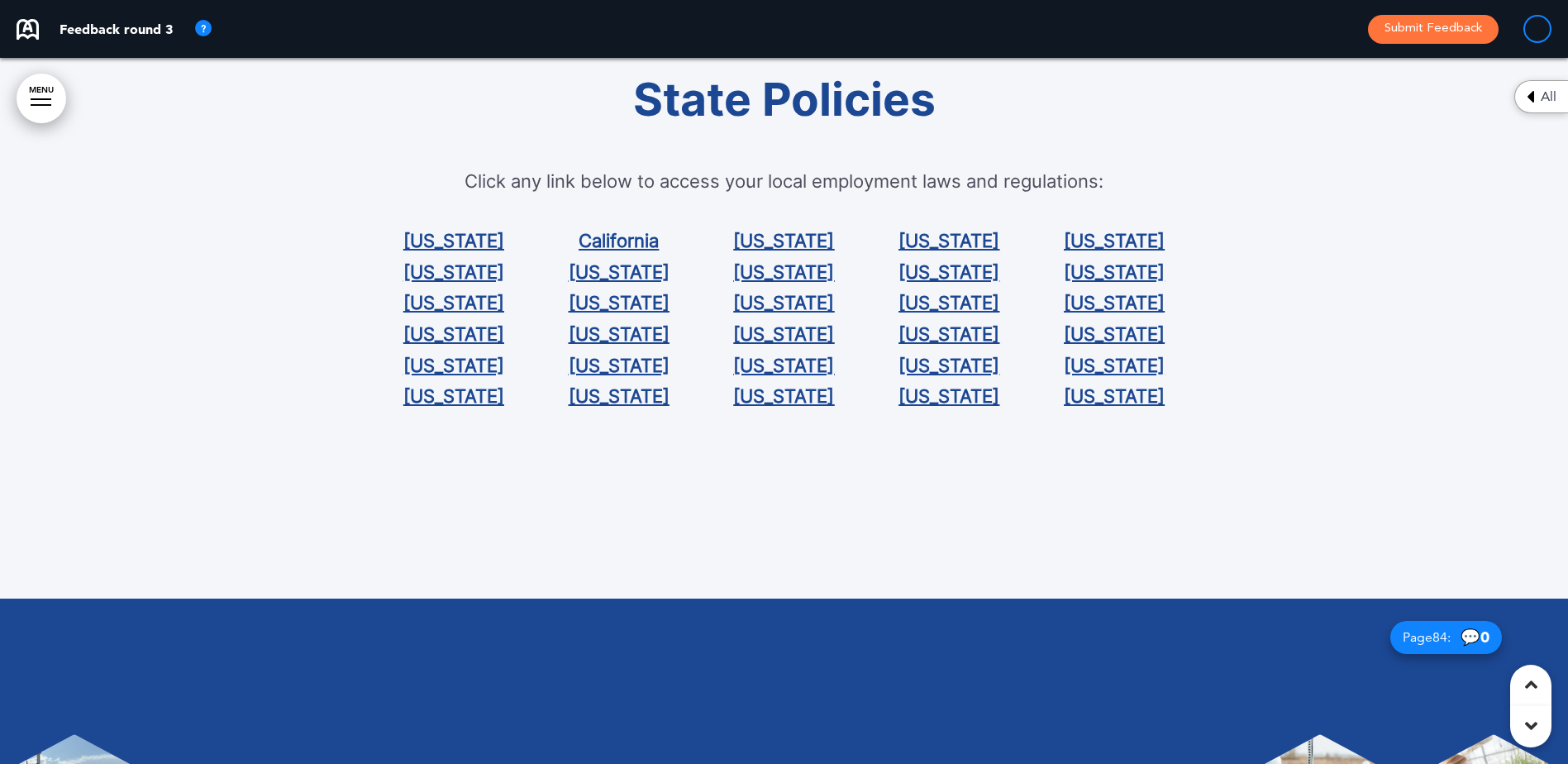
scroll to position [69961, 0]
